Goal: Use online tool/utility: Utilize a website feature to perform a specific function

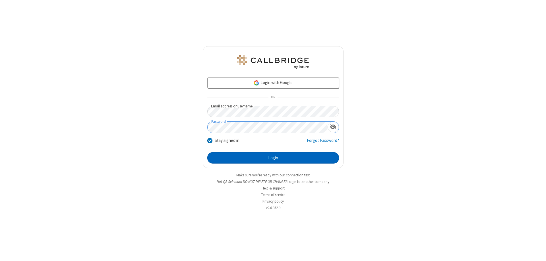
click at [273, 158] on button "Login" at bounding box center [273, 157] width 132 height 11
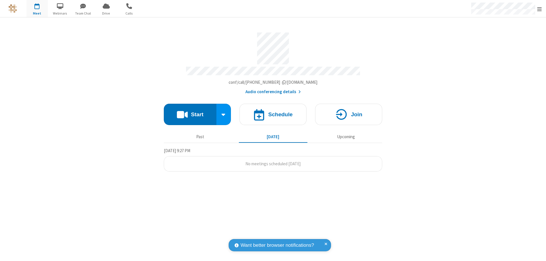
click at [190, 112] on button "Start" at bounding box center [190, 114] width 53 height 21
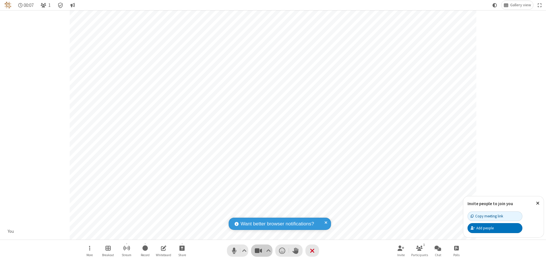
click at [258, 250] on span "Stop video (⌘+Shift+V)" at bounding box center [258, 250] width 9 height 8
click at [258, 250] on span "Start video (⌘+Shift+V)" at bounding box center [258, 250] width 9 height 8
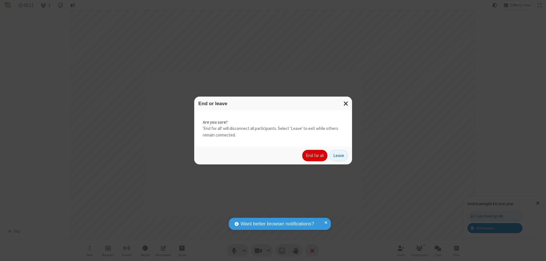
click at [315, 155] on button "End for all" at bounding box center [314, 155] width 25 height 11
